Goal: Task Accomplishment & Management: Complete application form

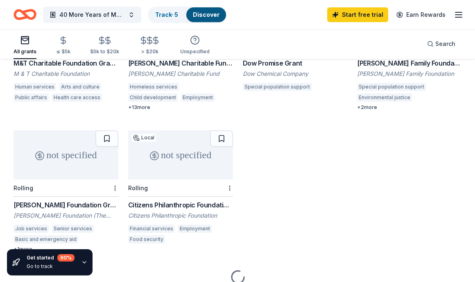
scroll to position [310, 0]
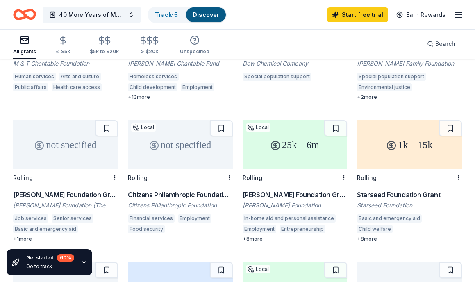
click at [176, 137] on div "not specified" at bounding box center [180, 144] width 105 height 49
click at [410, 141] on div "1k – 15k" at bounding box center [409, 144] width 105 height 49
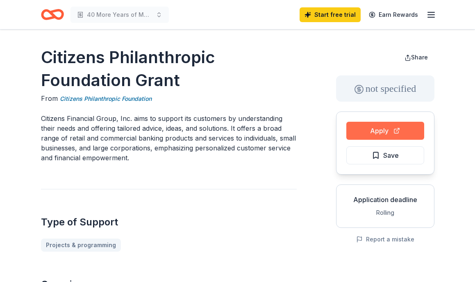
click at [361, 129] on button "Apply" at bounding box center [385, 131] width 78 height 18
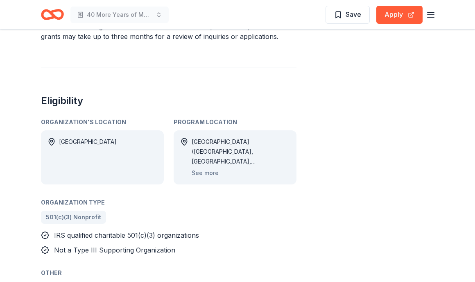
scroll to position [368, 0]
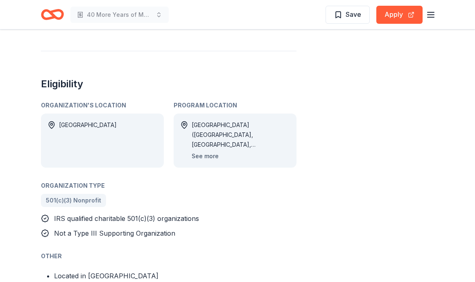
click at [197, 155] on button "See more" at bounding box center [205, 156] width 27 height 10
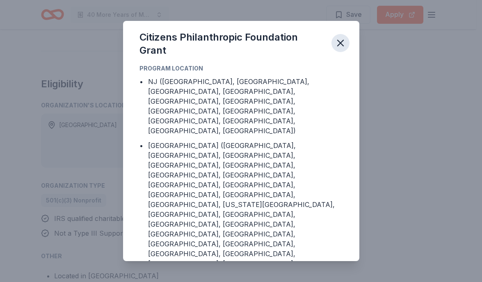
click at [340, 46] on icon "button" at bounding box center [340, 43] width 6 height 6
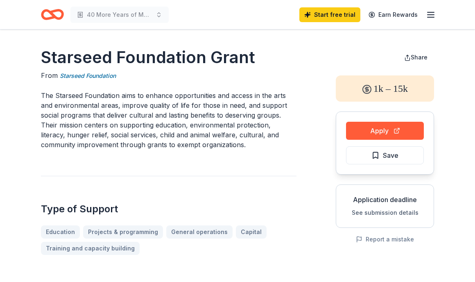
click at [374, 130] on button "Apply" at bounding box center [385, 131] width 78 height 18
